Goal: Task Accomplishment & Management: Use online tool/utility

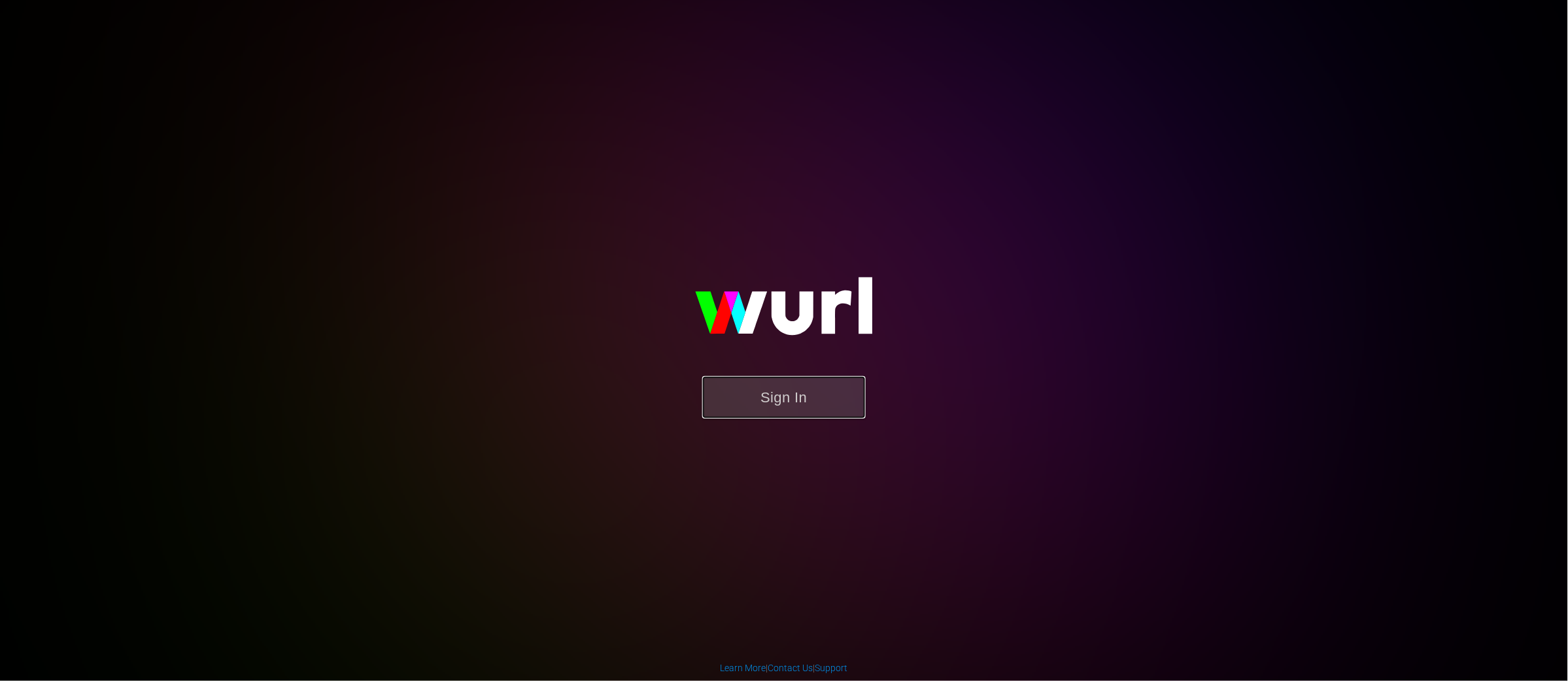
click at [795, 384] on button "Sign In" at bounding box center [784, 397] width 163 height 42
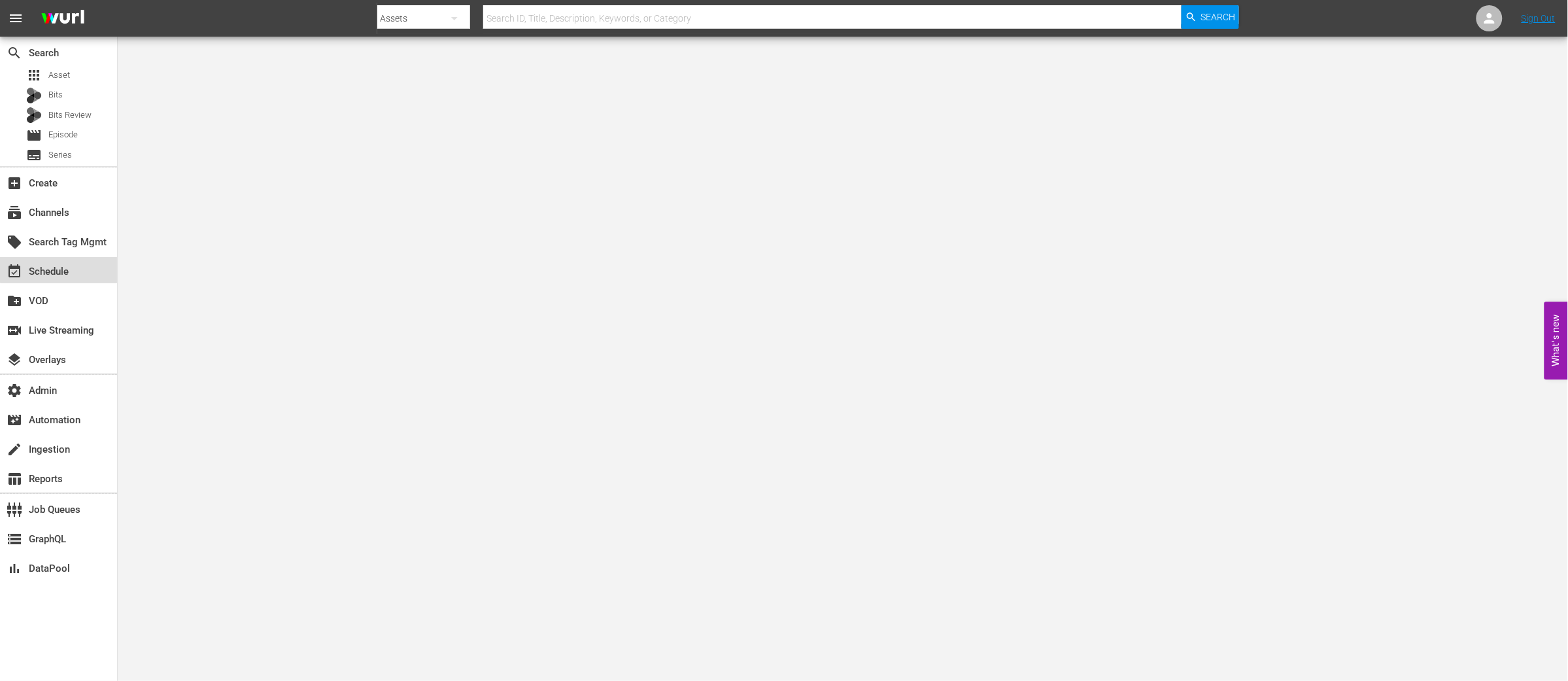
click at [59, 269] on div "event_available Schedule" at bounding box center [37, 269] width 73 height 12
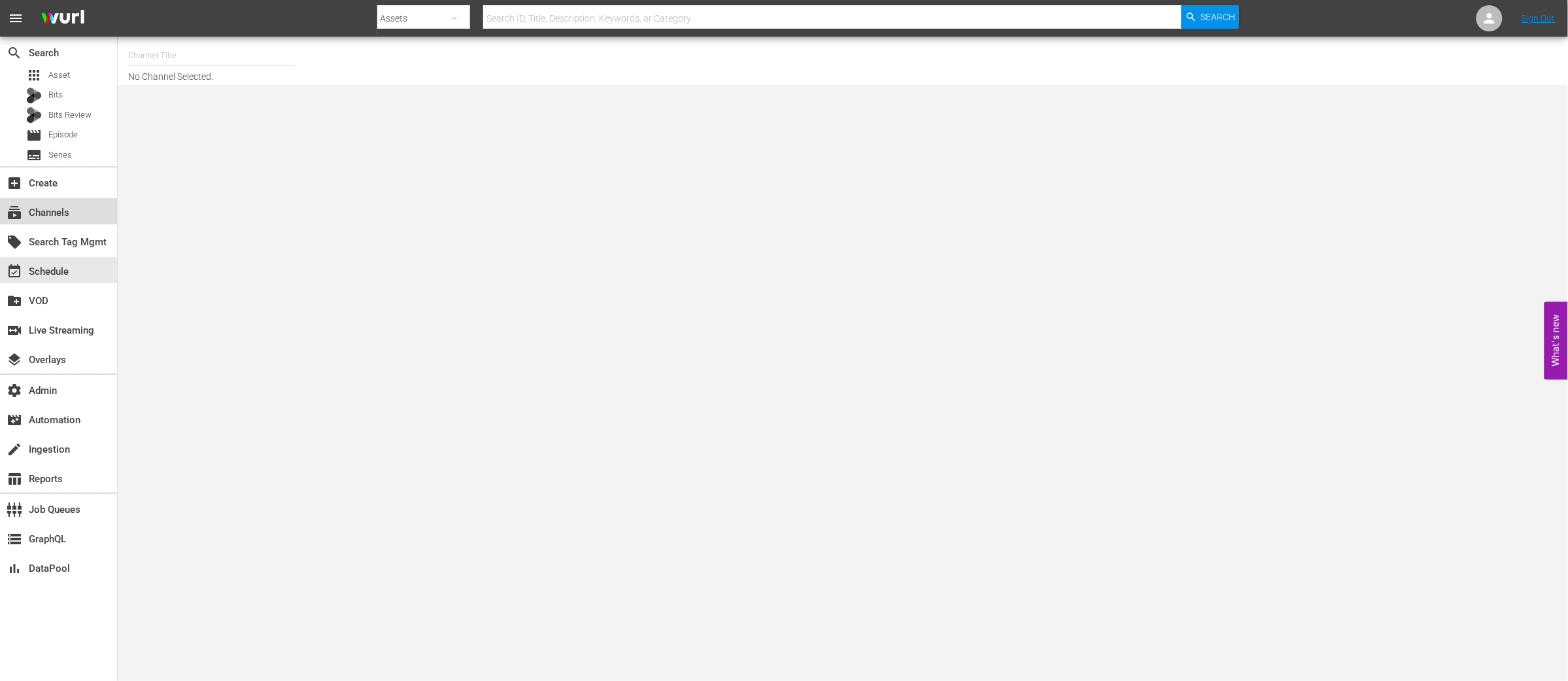
click at [64, 203] on div "subscriptions Channels" at bounding box center [59, 212] width 117 height 26
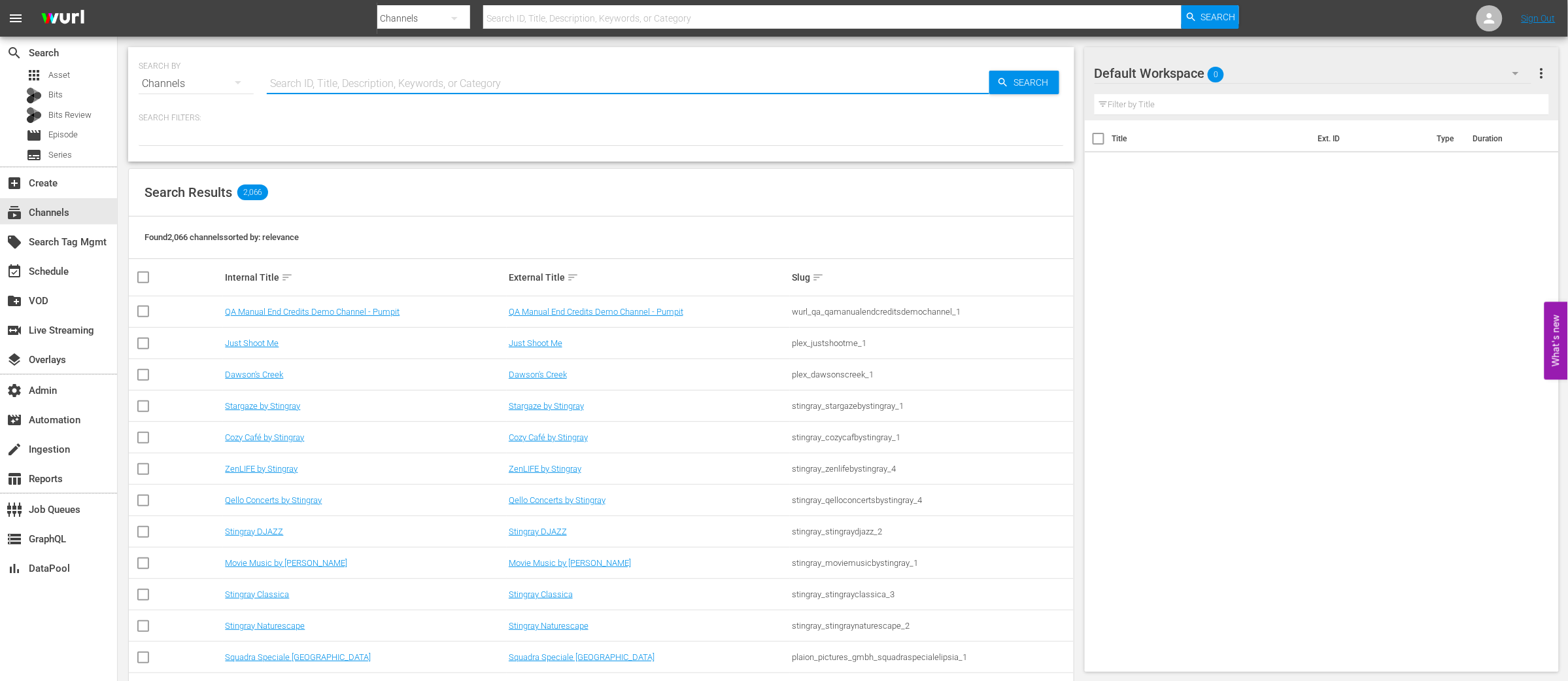
click at [335, 76] on input "text" at bounding box center [628, 83] width 723 height 31
type input "msg"
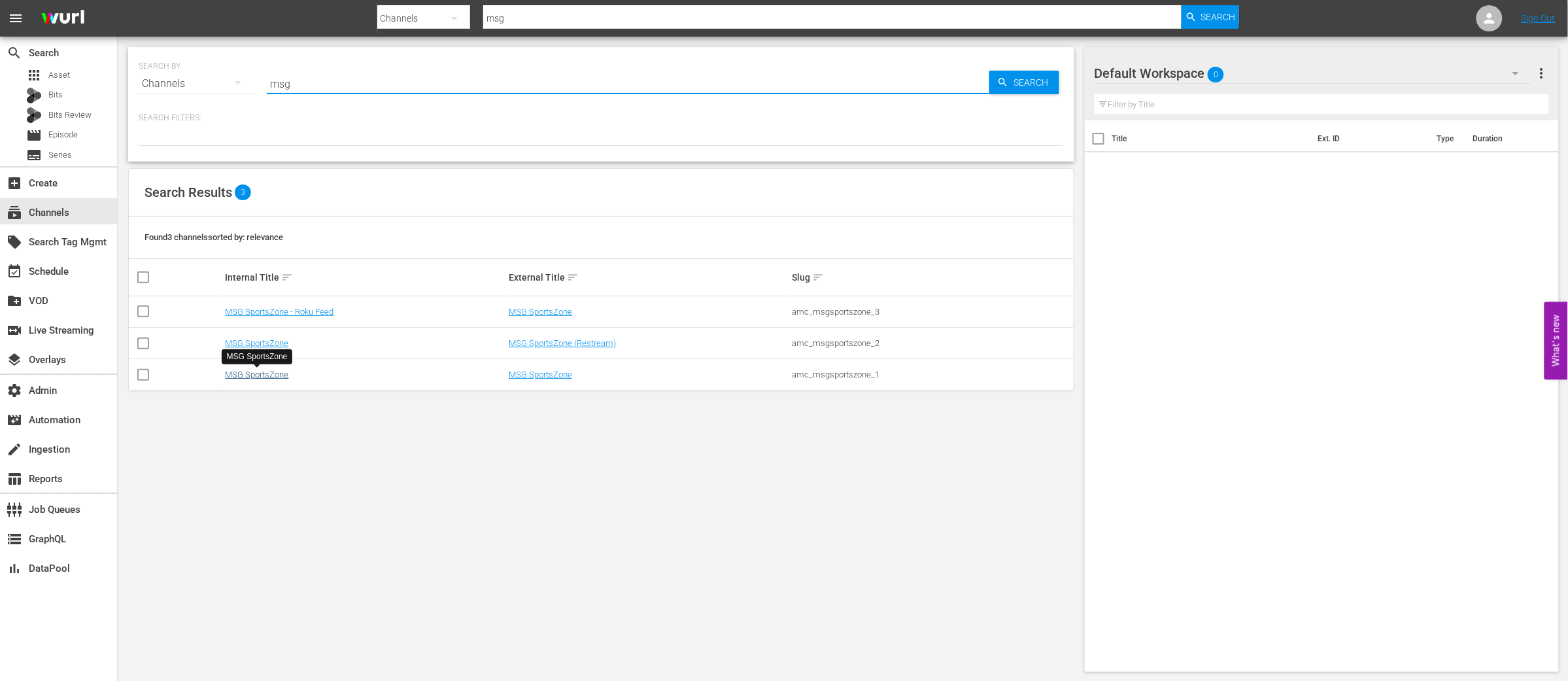
type input "msg"
click at [248, 376] on link "MSG SportsZone" at bounding box center [256, 373] width 64 height 10
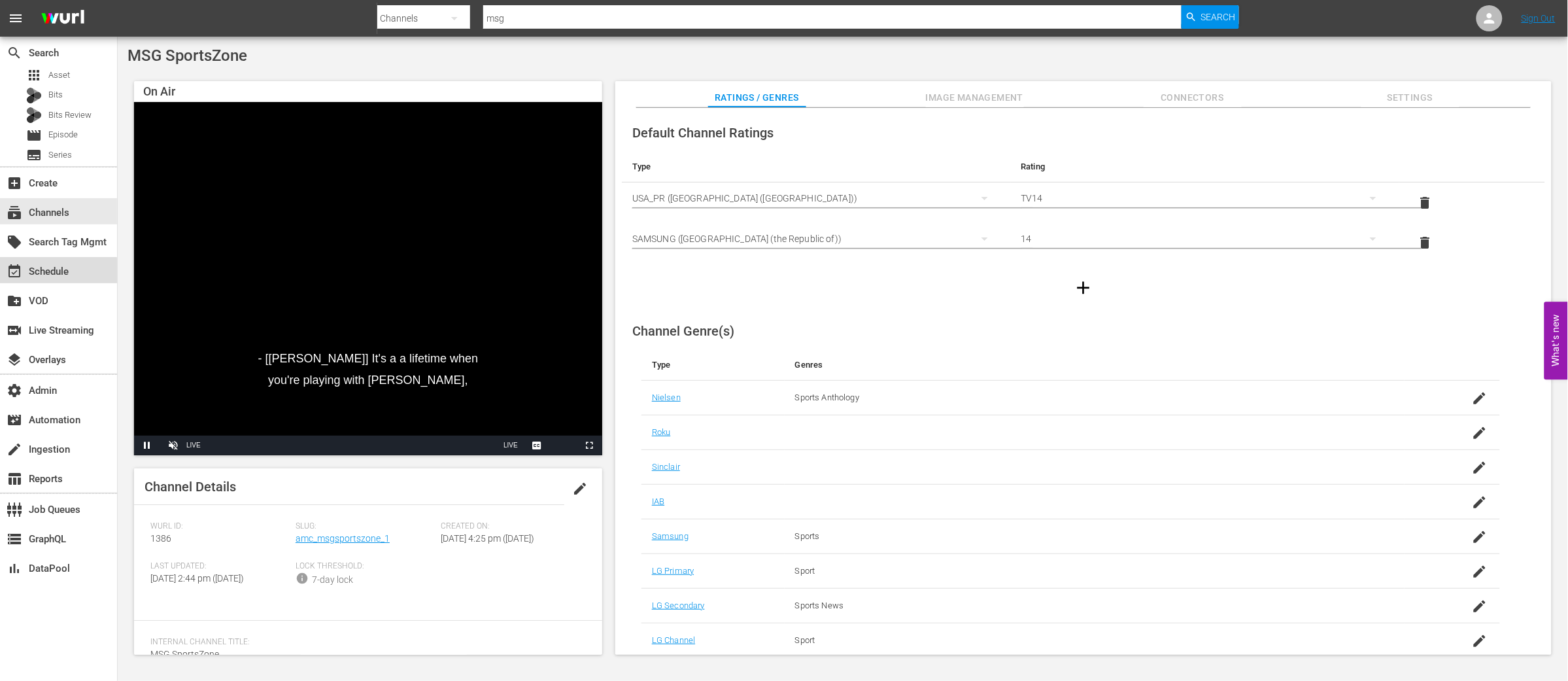
click at [43, 272] on div "event_available Schedule" at bounding box center [37, 269] width 73 height 12
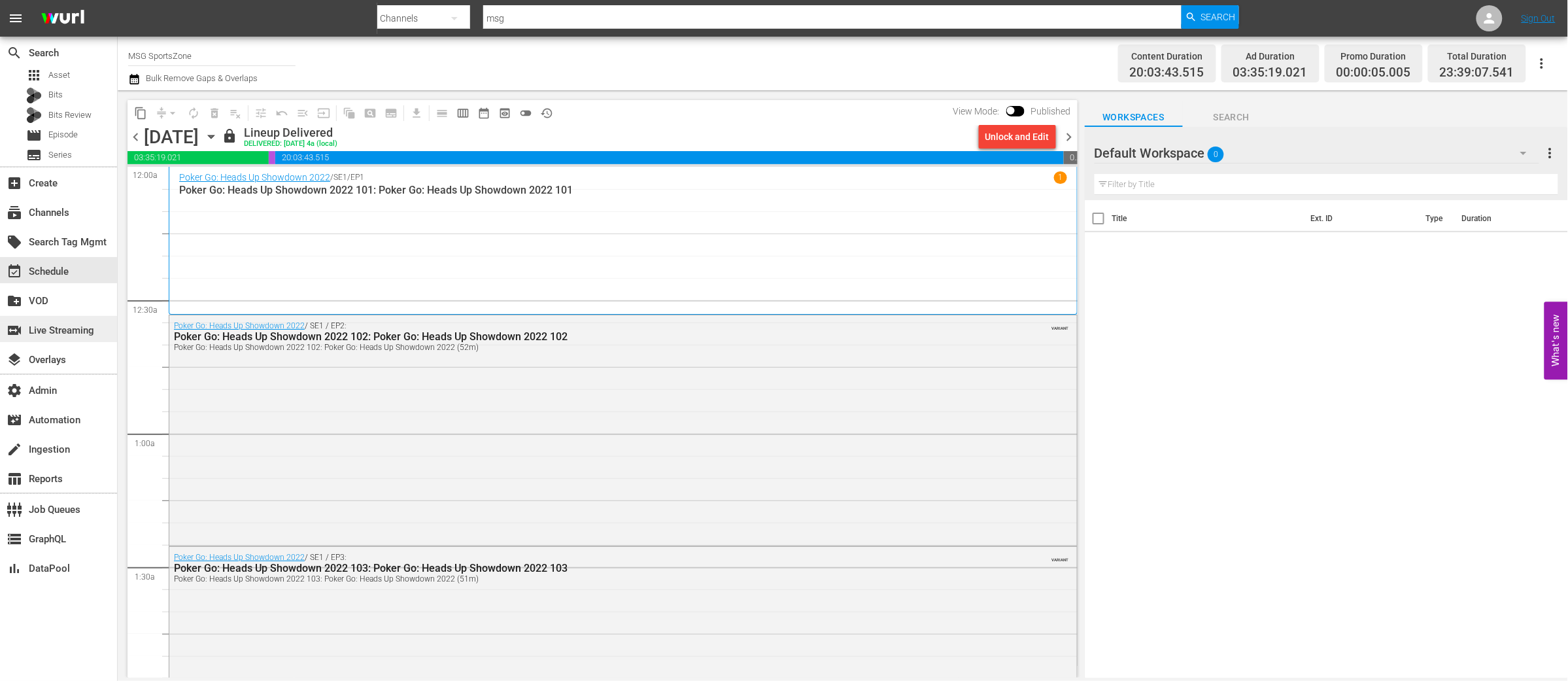
click at [63, 327] on div "switch_video Live Streaming" at bounding box center [37, 328] width 73 height 12
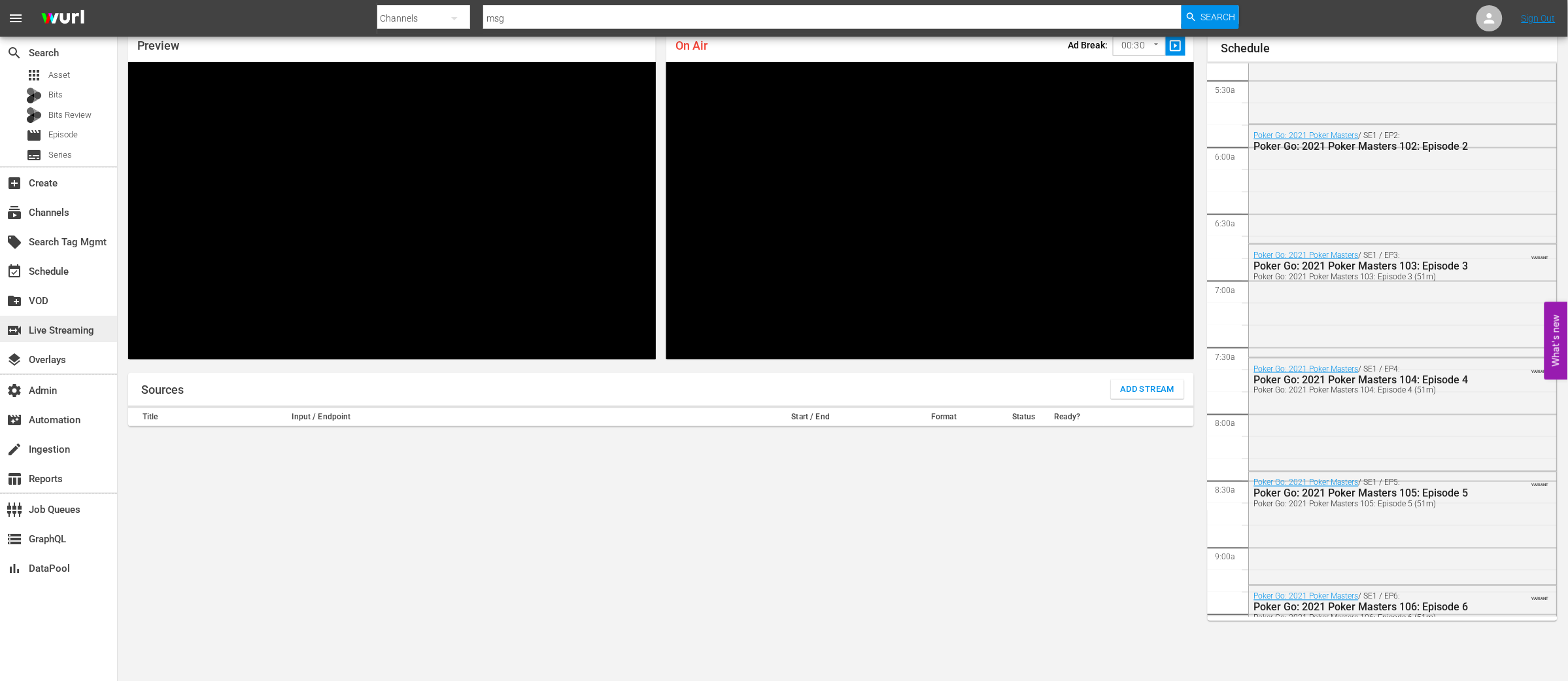
scroll to position [185, 0]
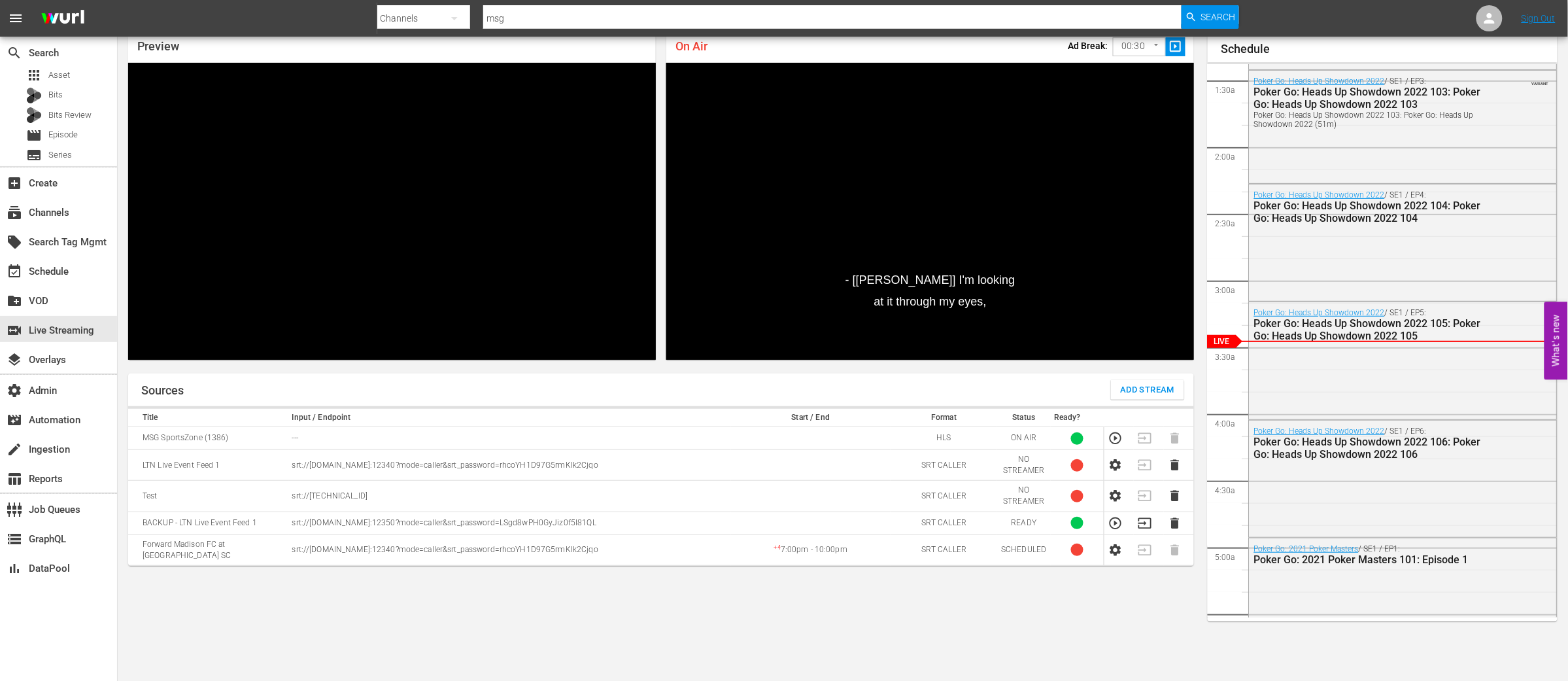
drag, startPoint x: 292, startPoint y: 464, endPoint x: 625, endPoint y: 467, distance: 333.0
click at [656, 467] on p "srt://[DOMAIN_NAME]:12340?mode=caller&srt_password=rhcoYH1D97G5rmKIk2Cjqo" at bounding box center [510, 465] width 435 height 11
drag, startPoint x: 144, startPoint y: 463, endPoint x: 661, endPoint y: 466, distance: 517.0
click at [661, 466] on tr "LTN Live Event Feed 1 srt://[DOMAIN_NAME]:12340?mode=caller&srt_password=rhcoYH…" at bounding box center [661, 465] width 1066 height 31
copy tr "LTN Live Event Feed 1 srt://[DOMAIN_NAME]:12340?mode=caller&srt_password=rhcoYH…"
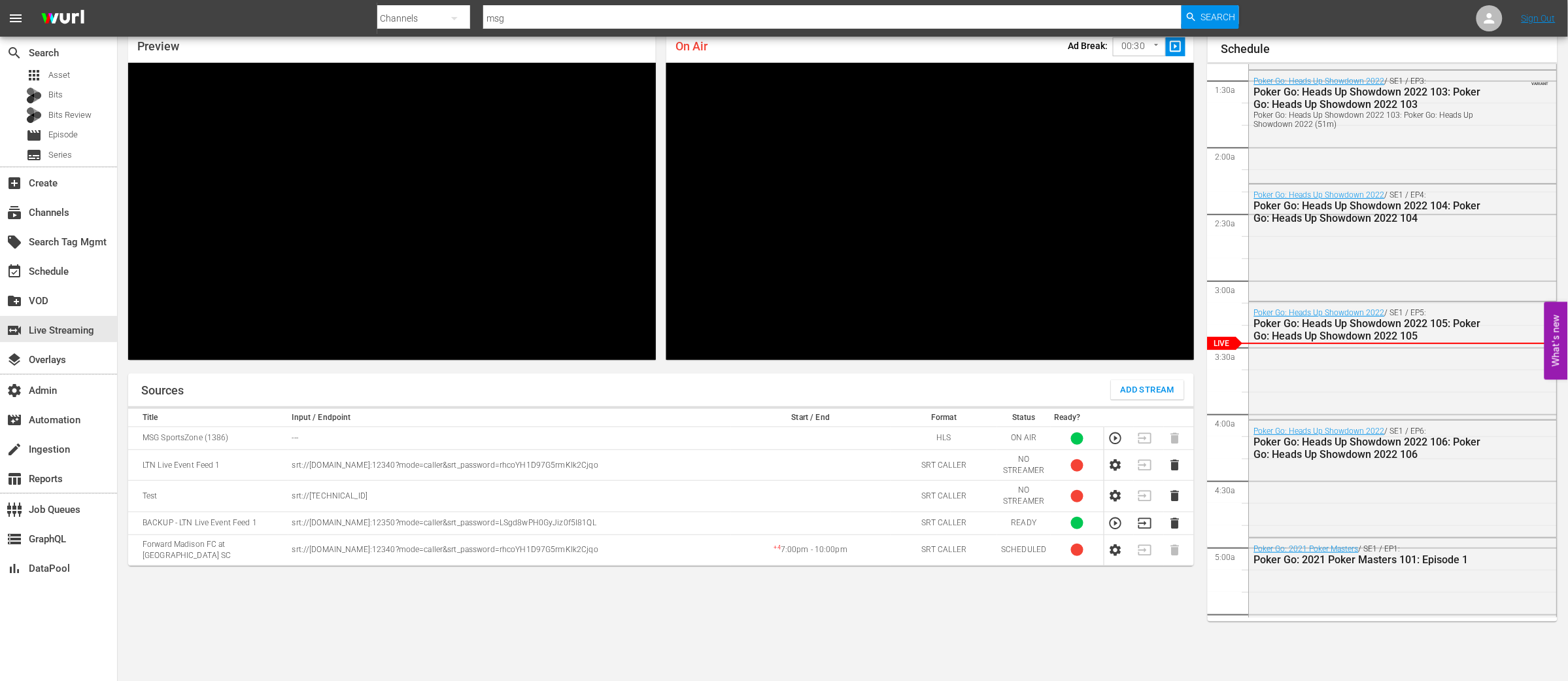
click at [199, 525] on td "BACKUP - LTN Live Event Feed 1" at bounding box center [208, 522] width 160 height 23
drag, startPoint x: 142, startPoint y: 523, endPoint x: 656, endPoint y: 529, distance: 514.0
click at [656, 529] on tr "BACKUP - LTN Live Event Feed 1 srt://[DOMAIN_NAME]:12350?mode=caller&srt_passwo…" at bounding box center [661, 522] width 1066 height 23
copy tr "BACKUP - LTN Live Event Feed 1 srt://[DOMAIN_NAME]:12350?mode=caller&srt_passwo…"
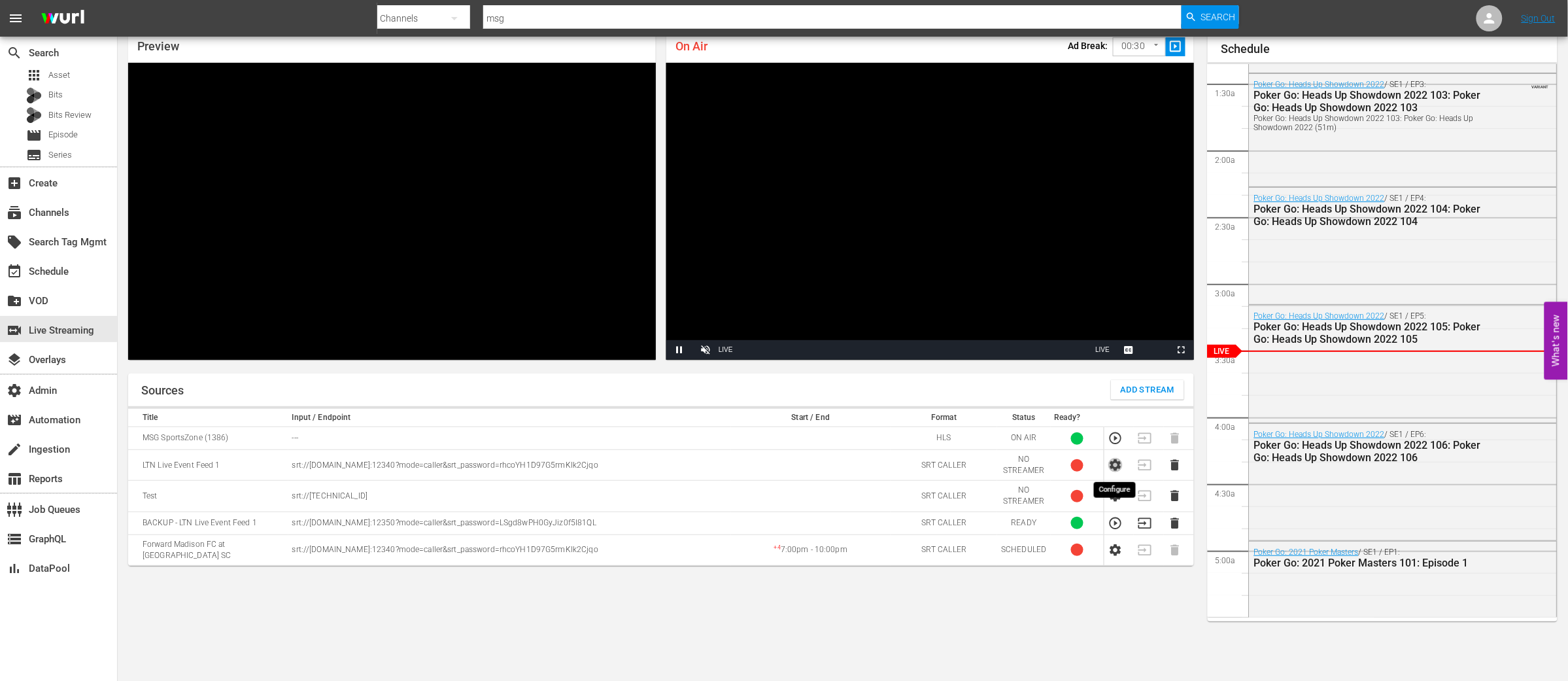
click at [1114, 466] on icon "button" at bounding box center [1115, 465] width 15 height 15
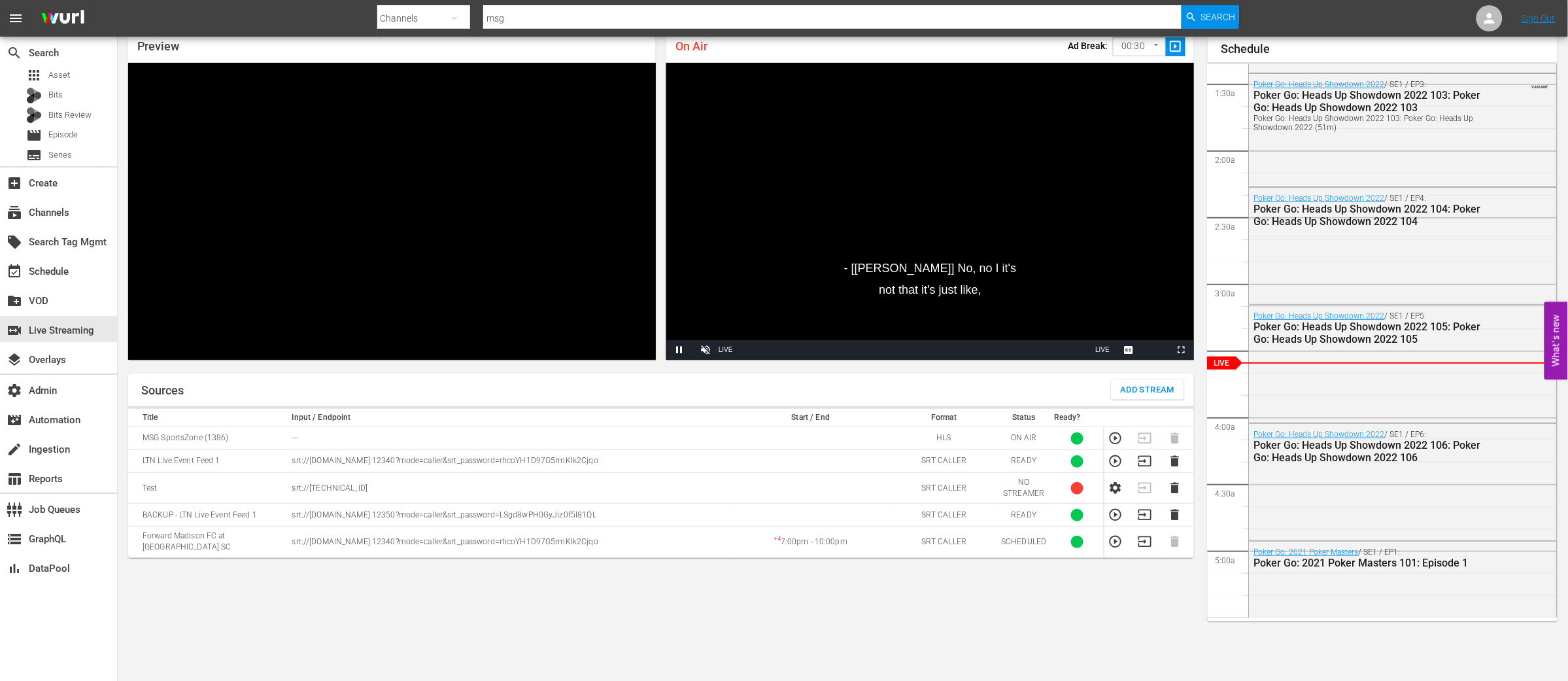
click at [847, 455] on td at bounding box center [811, 461] width 160 height 23
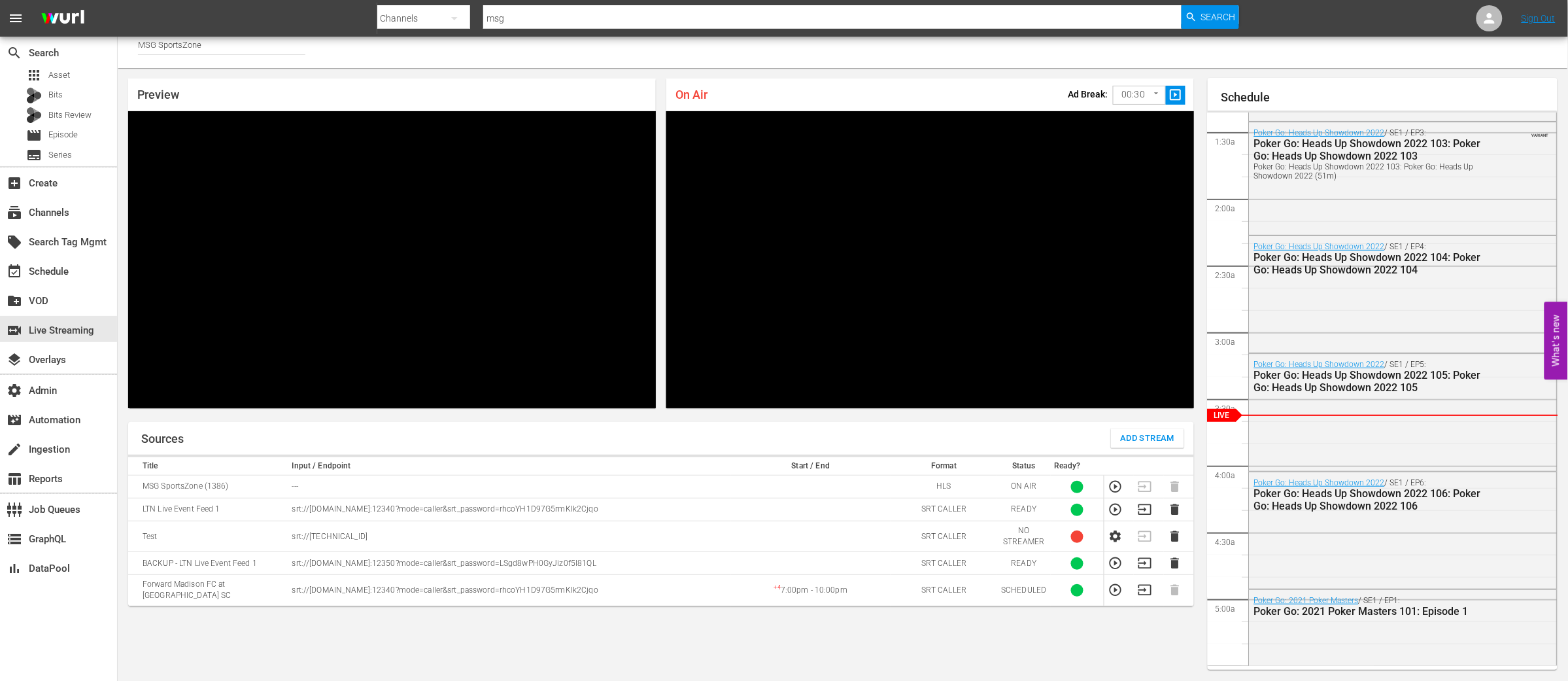
scroll to position [0, 0]
